Goal: Task Accomplishment & Management: Complete application form

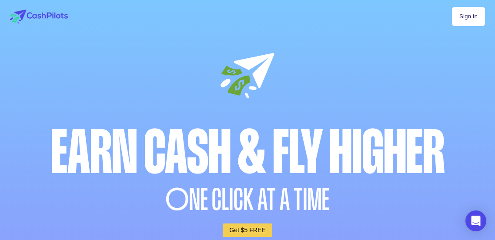
scroll to position [74, 0]
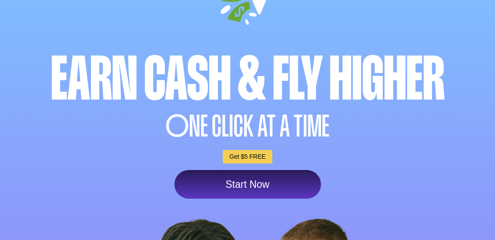
click at [278, 170] on link "Start Now" at bounding box center [247, 184] width 147 height 29
click at [256, 170] on link "Start Now" at bounding box center [247, 184] width 147 height 29
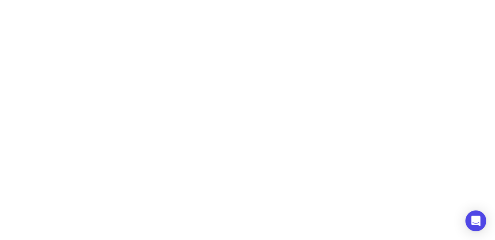
click at [304, 54] on div at bounding box center [247, 120] width 495 height 240
